Goal: Information Seeking & Learning: Learn about a topic

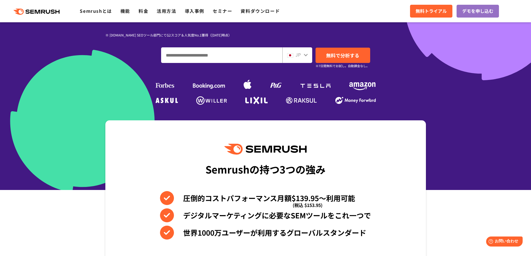
scroll to position [119, 0]
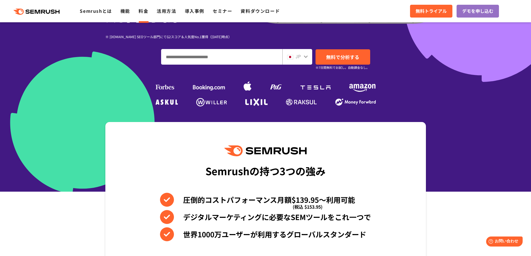
click at [139, 11] on link "料金" at bounding box center [143, 11] width 10 height 7
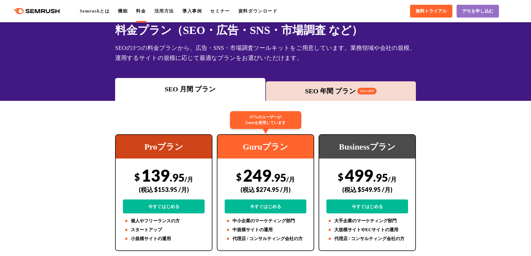
scroll to position [30, 0]
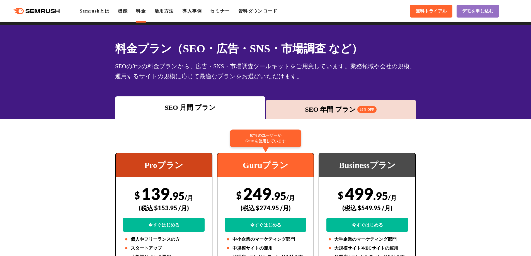
scroll to position [0, 0]
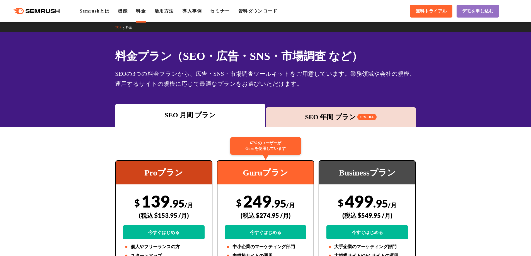
click at [443, 120] on div "SEO 月間 プラン SEO 年間 プラン 16% OFF" at bounding box center [265, 115] width 531 height 23
click at [445, 119] on div "SEO 月間 プラン SEO 年間 プラン 16% OFF" at bounding box center [265, 115] width 531 height 23
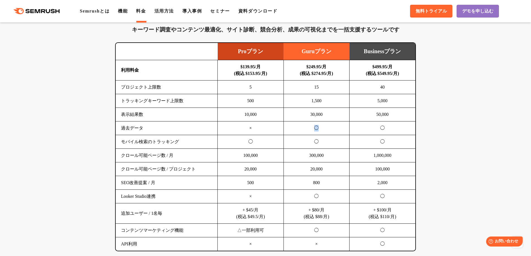
drag, startPoint x: 313, startPoint y: 127, endPoint x: 316, endPoint y: 127, distance: 3.3
click at [316, 127] on td "◯" at bounding box center [316, 128] width 66 height 14
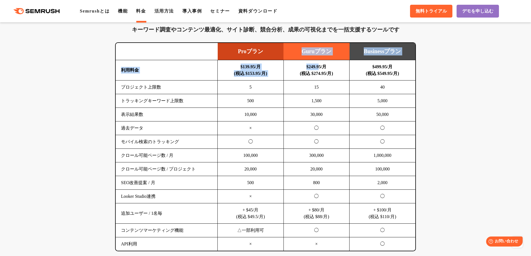
drag, startPoint x: 301, startPoint y: 51, endPoint x: 321, endPoint y: 59, distance: 21.5
click at [321, 60] on table "Proプラン Guruプラン Businessプラン 利用料金 $139.95/月 (税込 $153.95/月) $249.95/月 (税込 $274.95/…" at bounding box center [265, 147] width 299 height 208
